Goal: Task Accomplishment & Management: Use online tool/utility

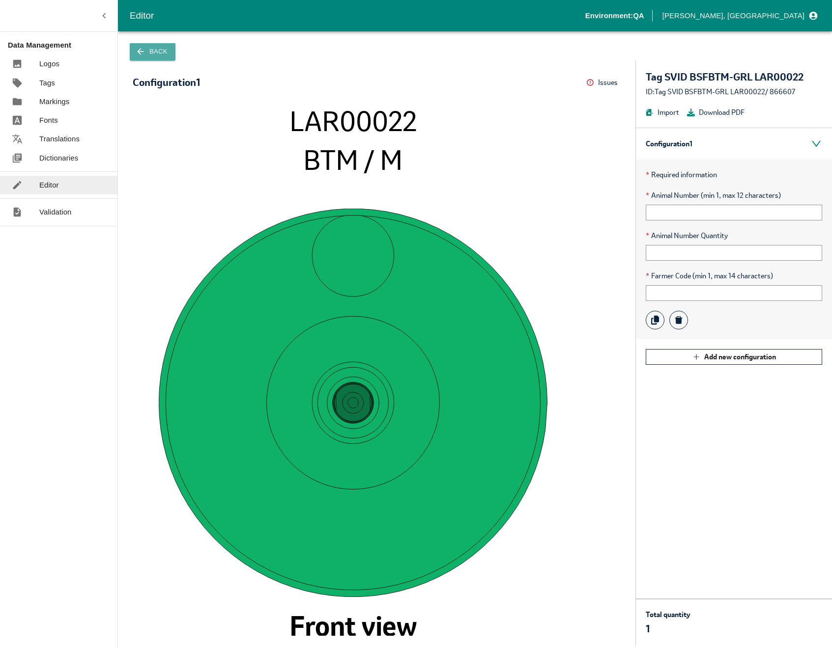
click at [144, 54] on icon "button" at bounding box center [141, 52] width 10 height 10
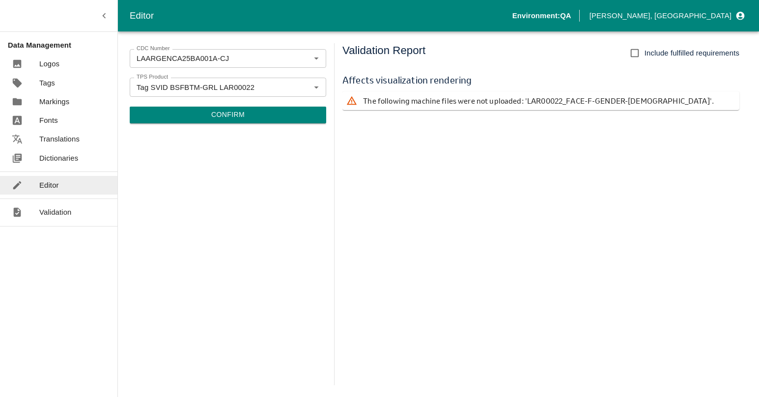
click at [392, 101] on p "The following machine files were not uploaded: 'LAR00022_FACE-F-GENDER-[DEMOGRA…" at bounding box center [538, 100] width 351 height 11
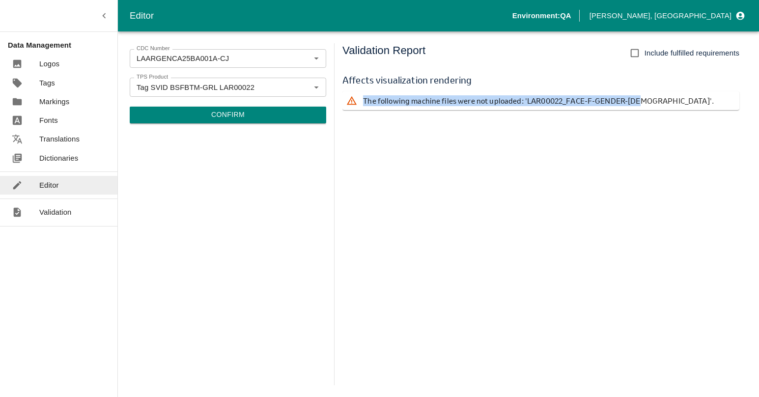
click at [392, 101] on p "The following machine files were not uploaded: 'LAR00022_FACE-F-GENDER-[DEMOGRA…" at bounding box center [538, 100] width 351 height 11
click at [650, 100] on div "The following machine files were not uploaded: 'LAR00022_FACE-F-GENDER-[DEMOGRA…" at bounding box center [540, 100] width 397 height 19
drag, startPoint x: 649, startPoint y: 101, endPoint x: 525, endPoint y: 103, distance: 123.8
click at [525, 103] on div "The following machine files were not uploaded: 'LAR00022_FACE-F-GENDER-[DEMOGRA…" at bounding box center [540, 100] width 397 height 19
click at [639, 53] on input "Include fulfilled requirements" at bounding box center [635, 53] width 20 height 20
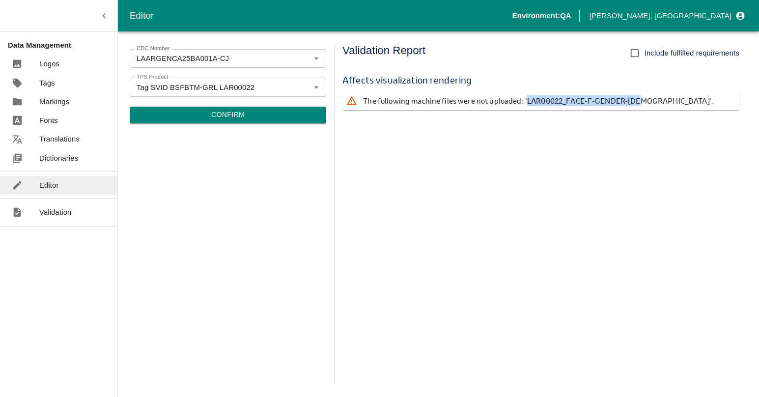
checkbox input "true"
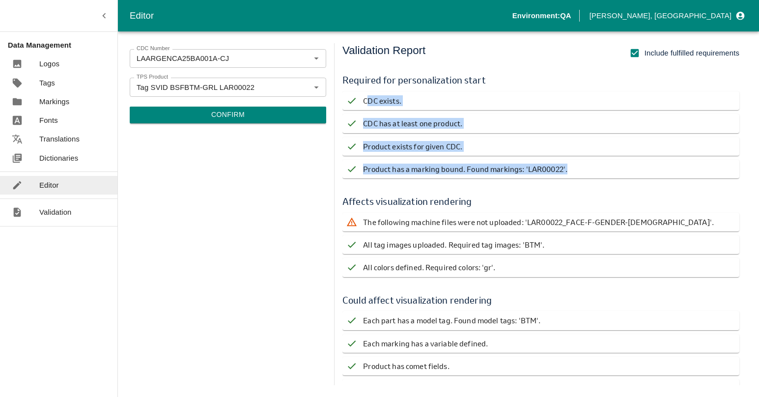
drag, startPoint x: 369, startPoint y: 103, endPoint x: 581, endPoint y: 172, distance: 223.2
click at [581, 172] on div "Required for personalization start CDC exists. CDC has at least one product. Pr…" at bounding box center [540, 125] width 397 height 121
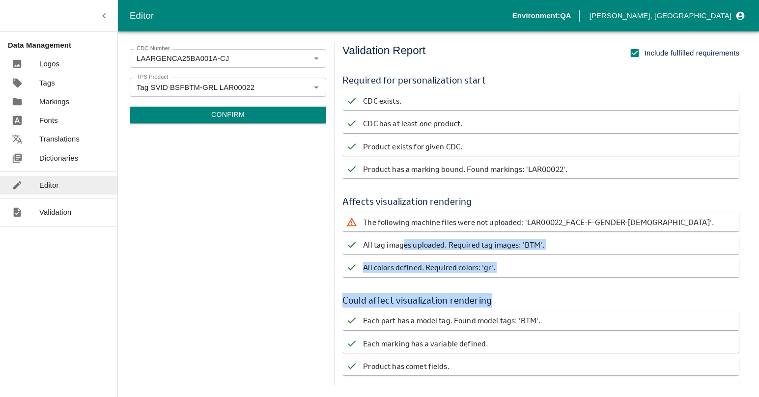
drag, startPoint x: 403, startPoint y: 240, endPoint x: 553, endPoint y: 295, distance: 159.6
click at [553, 295] on div "Required for personalization start CDC exists. CDC has at least one product. Pr…" at bounding box center [544, 225] width 405 height 320
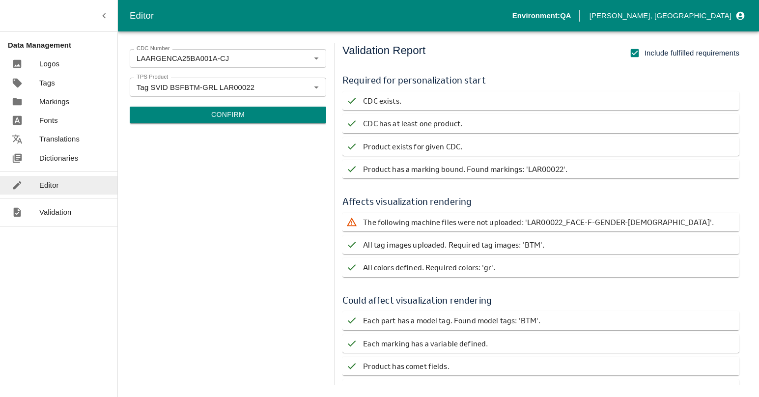
click at [421, 221] on p "The following machine files were not uploaded: 'LAR00022_FACE-F-GENDER-[DEMOGRA…" at bounding box center [538, 222] width 351 height 11
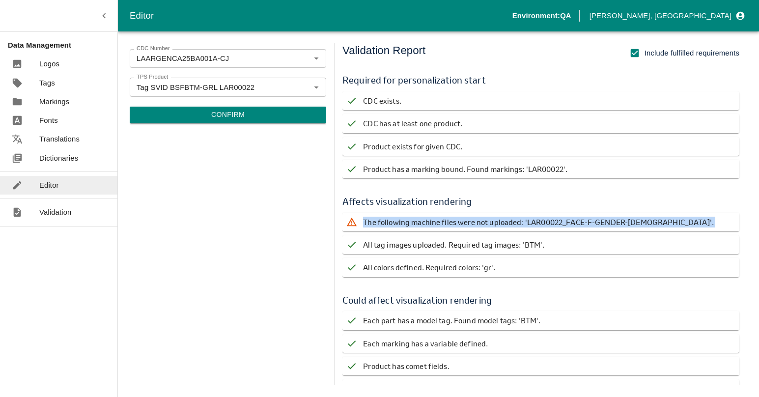
click at [421, 221] on p "The following machine files were not uploaded: 'LAR00022_FACE-F-GENDER-[DEMOGRA…" at bounding box center [538, 222] width 351 height 11
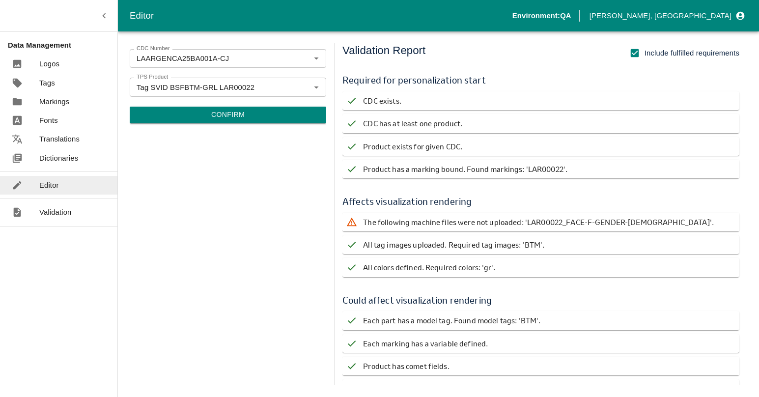
drag, startPoint x: 421, startPoint y: 221, endPoint x: 529, endPoint y: 207, distance: 108.4
click at [529, 207] on h6 "Affects visualization rendering" at bounding box center [540, 201] width 397 height 15
click at [239, 107] on button "Confirm" at bounding box center [228, 115] width 196 height 17
